Goal: Find specific page/section: Find specific page/section

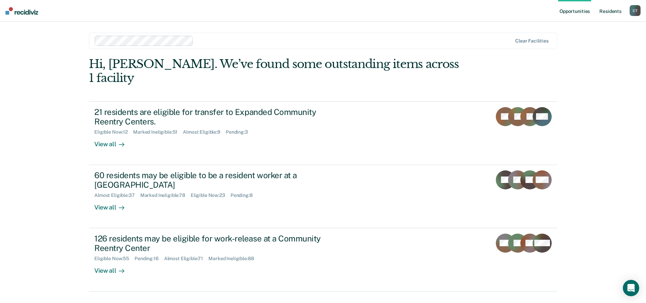
click at [611, 10] on link "Resident s" at bounding box center [610, 11] width 25 height 22
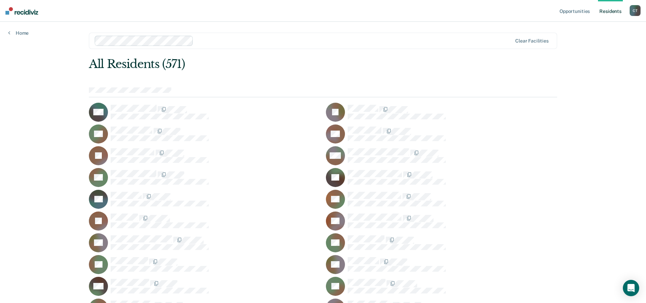
scroll to position [1417, 0]
